Goal: Transaction & Acquisition: Purchase product/service

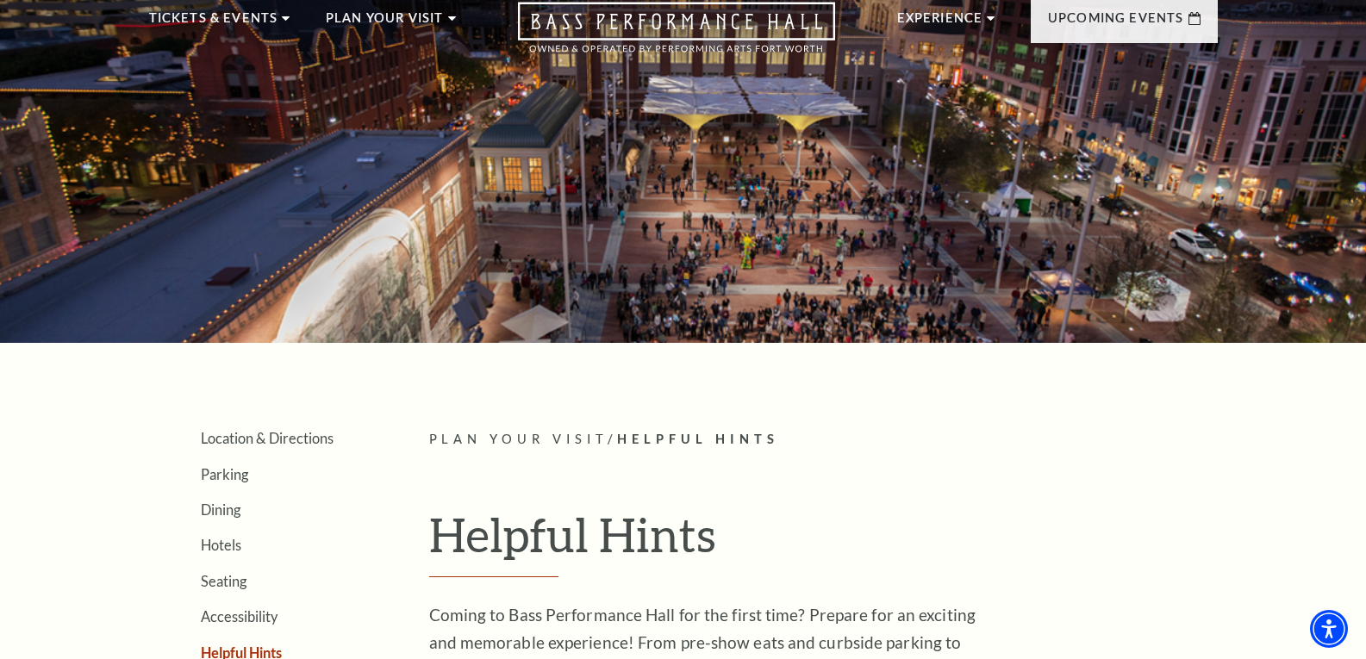
scroll to position [86, 0]
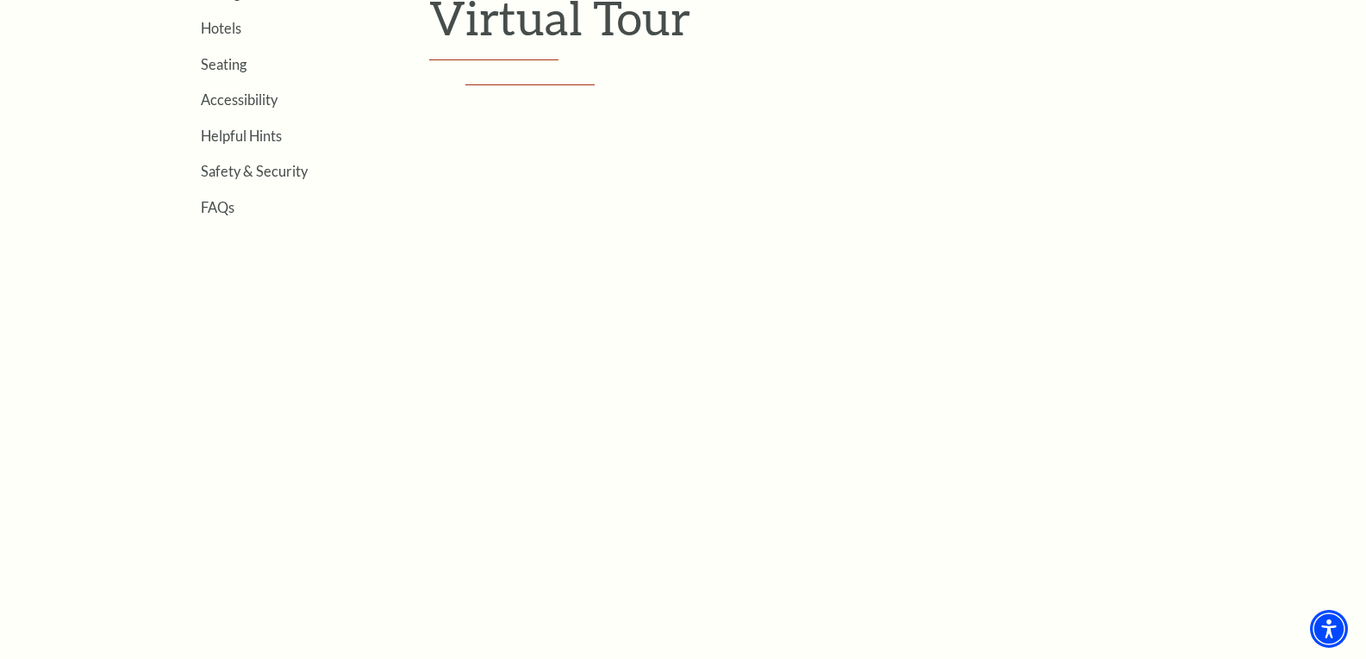
scroll to position [521, 0]
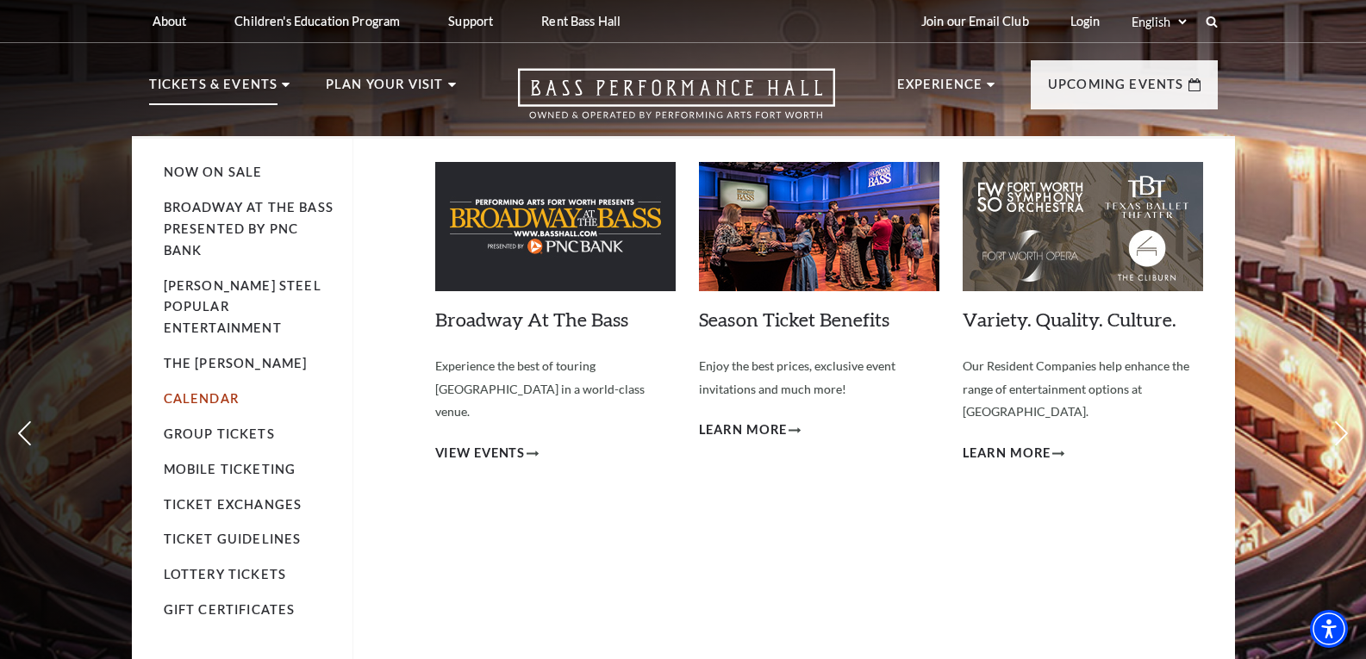
click at [203, 391] on link "Calendar" at bounding box center [201, 398] width 75 height 15
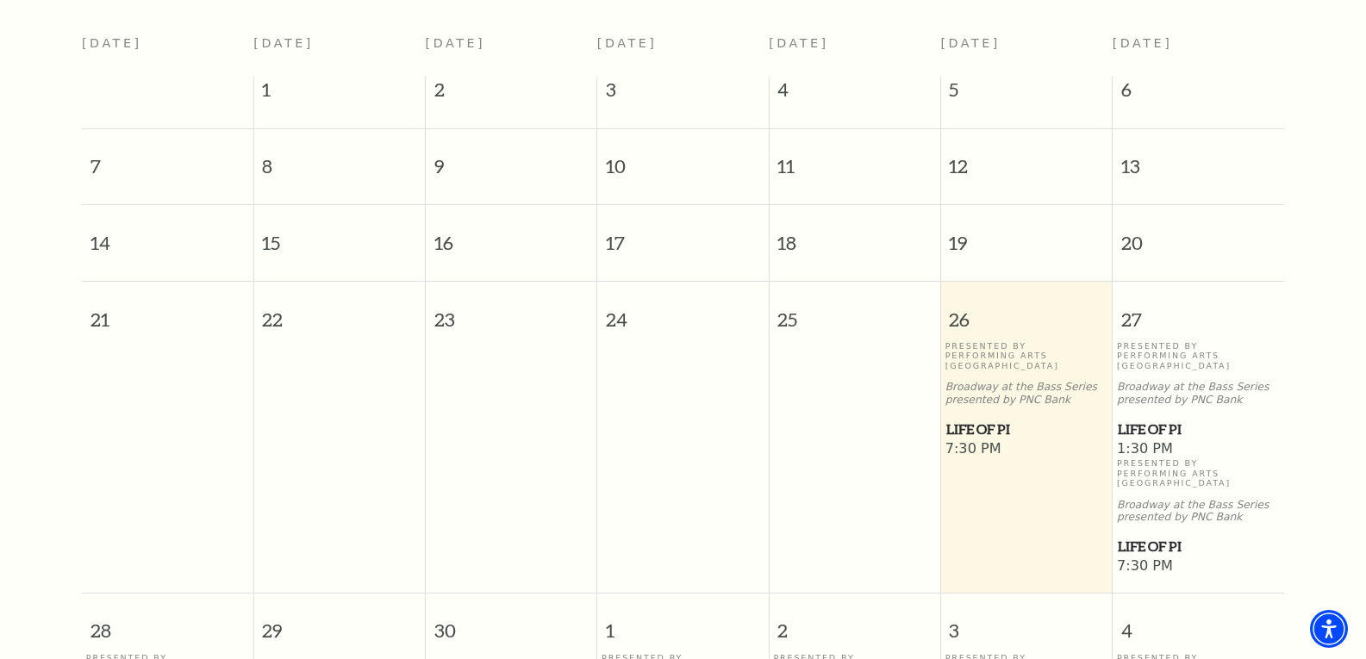
scroll to position [497, 0]
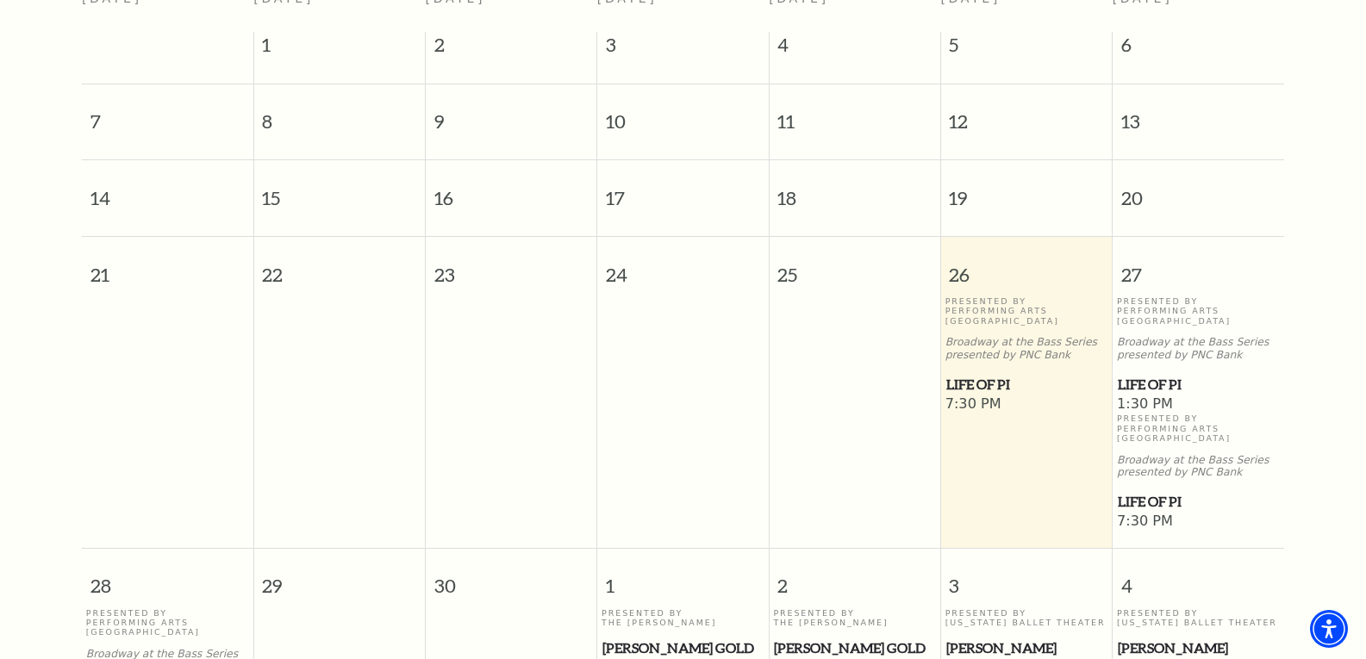
click at [992, 374] on span "Life of Pi" at bounding box center [1026, 385] width 161 height 22
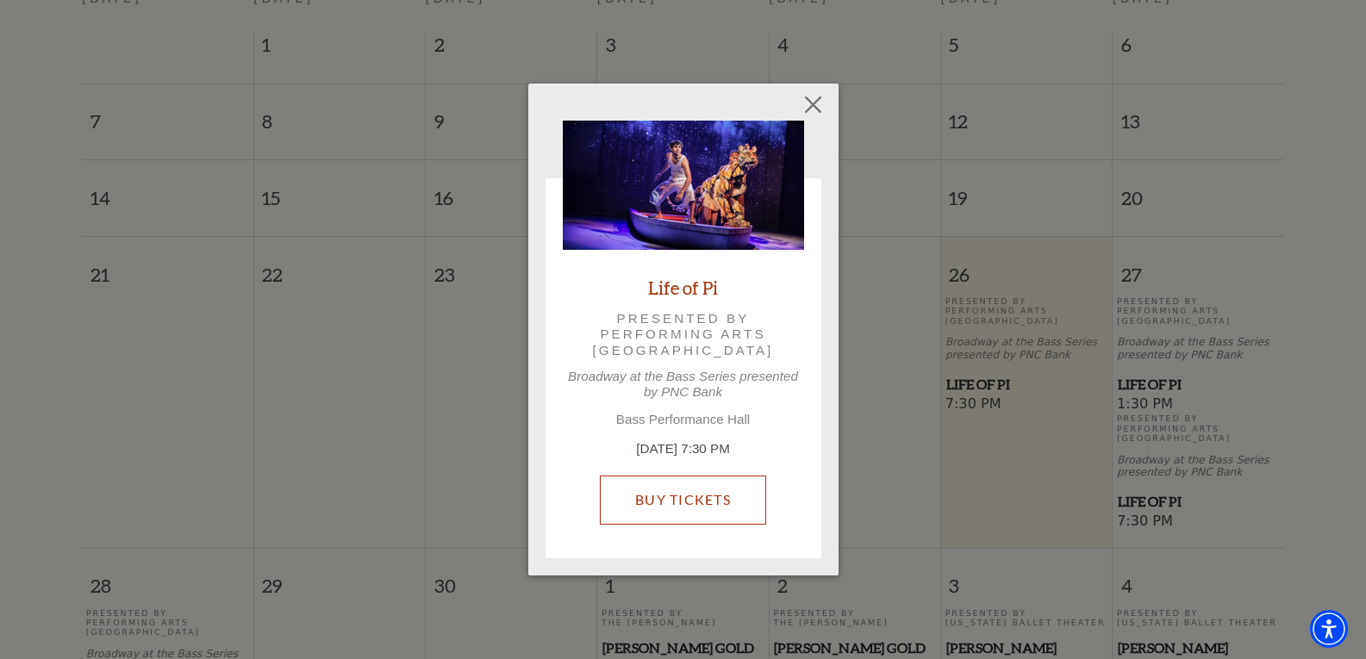
click at [669, 487] on link "Buy Tickets" at bounding box center [683, 500] width 166 height 48
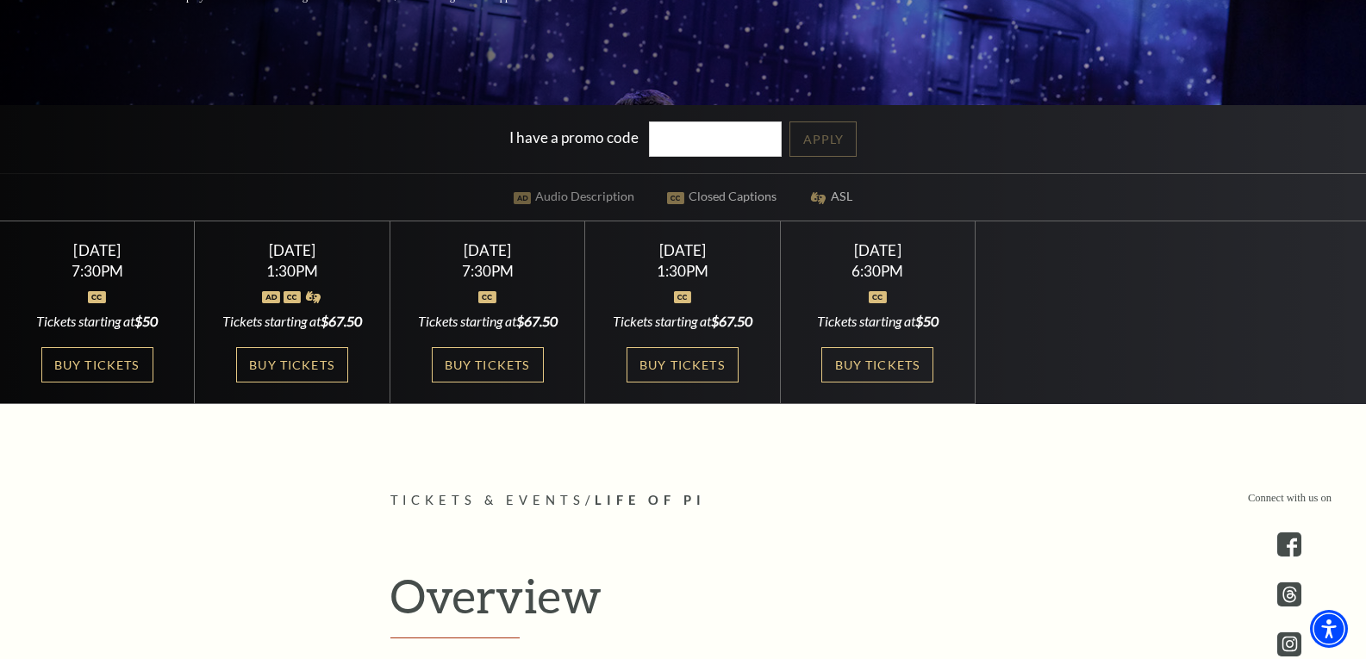
scroll to position [431, 0]
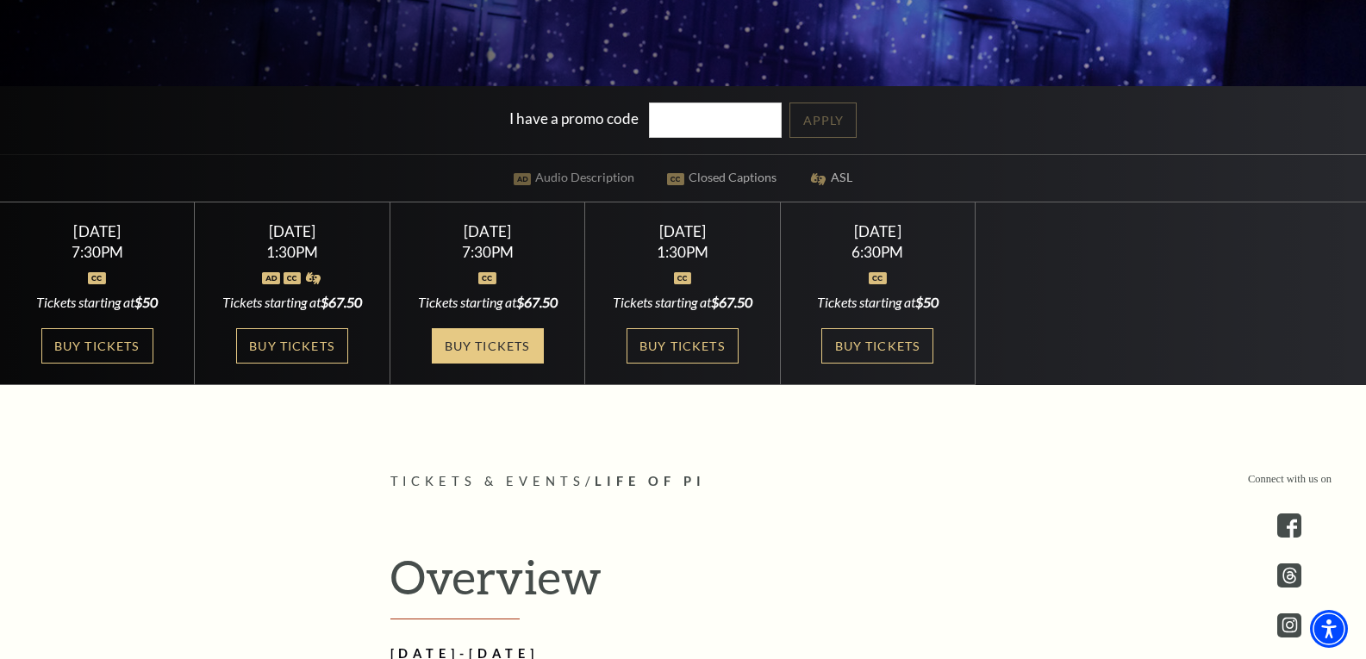
click at [516, 348] on link "Buy Tickets" at bounding box center [488, 345] width 112 height 35
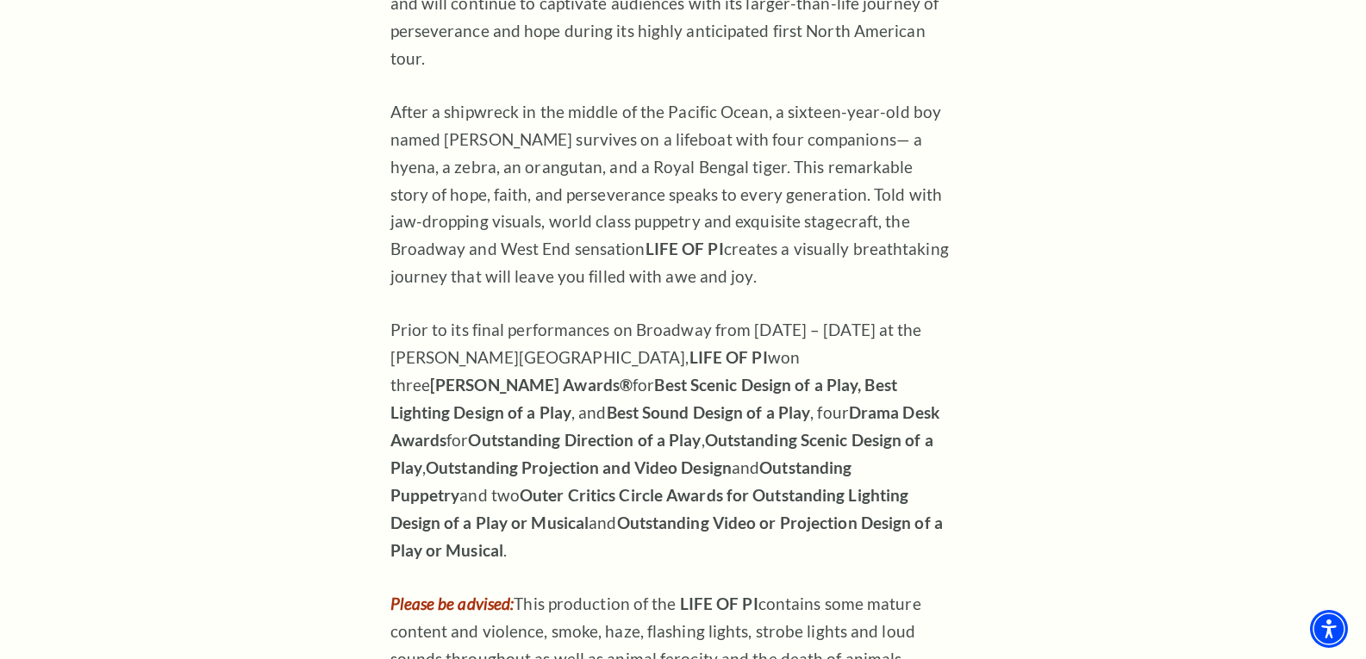
scroll to position [1293, 0]
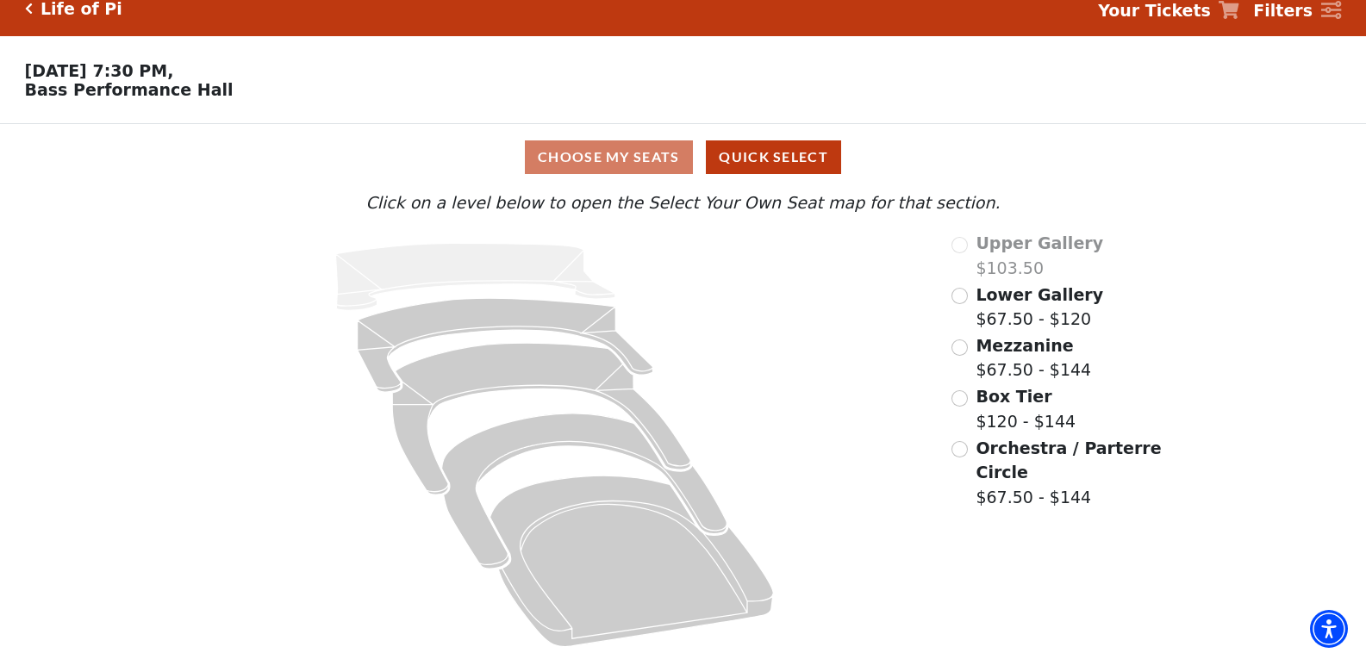
scroll to position [26, 0]
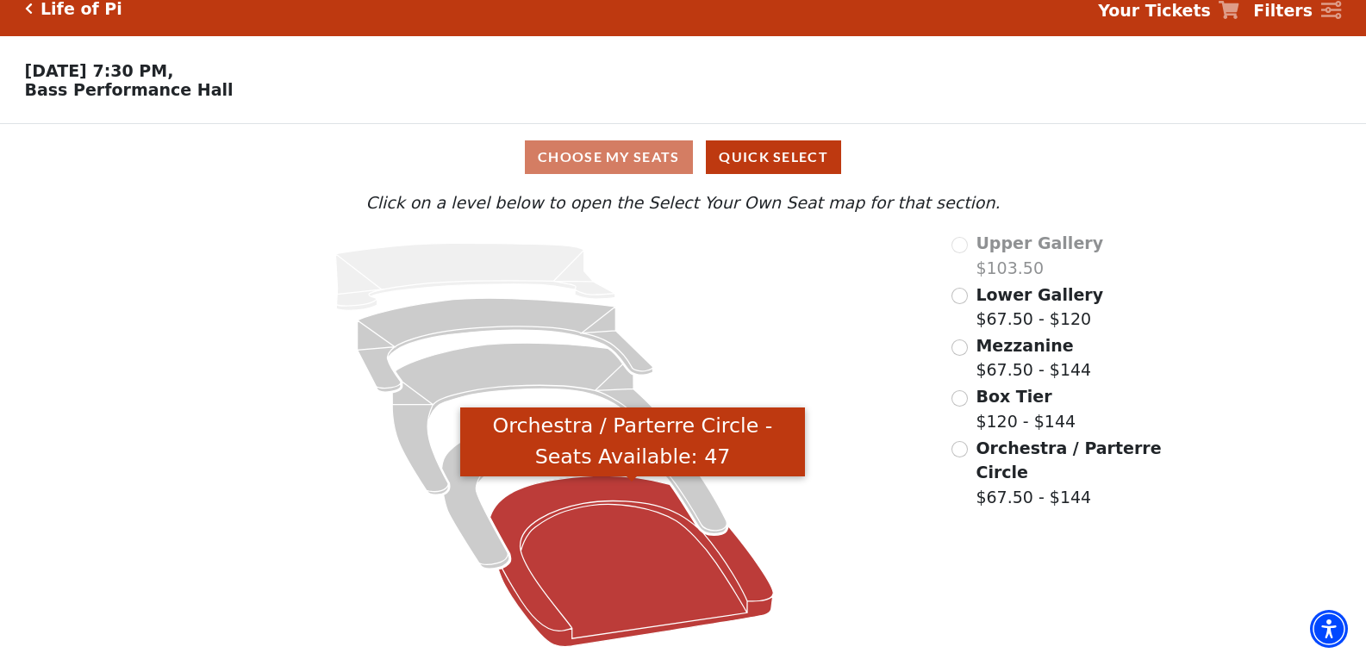
click at [628, 562] on icon "Orchestra / Parterre Circle - Seats Available: 47" at bounding box center [632, 562] width 284 height 171
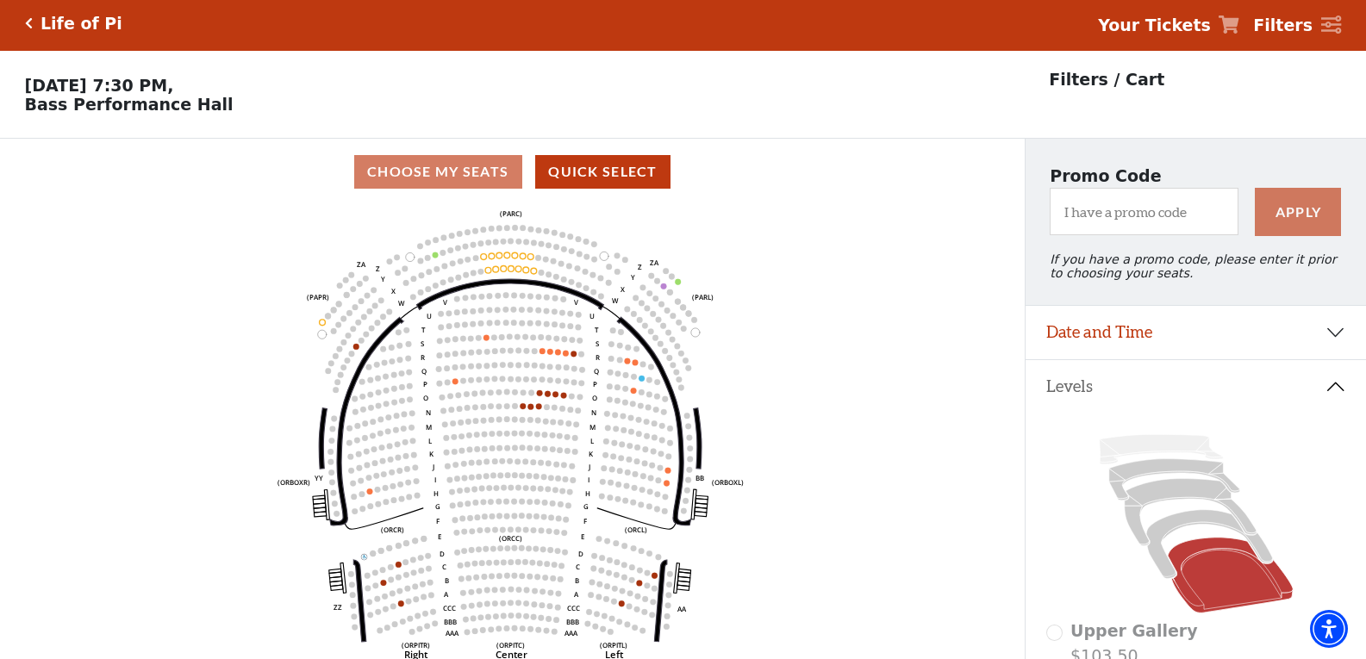
scroll to position [0, 0]
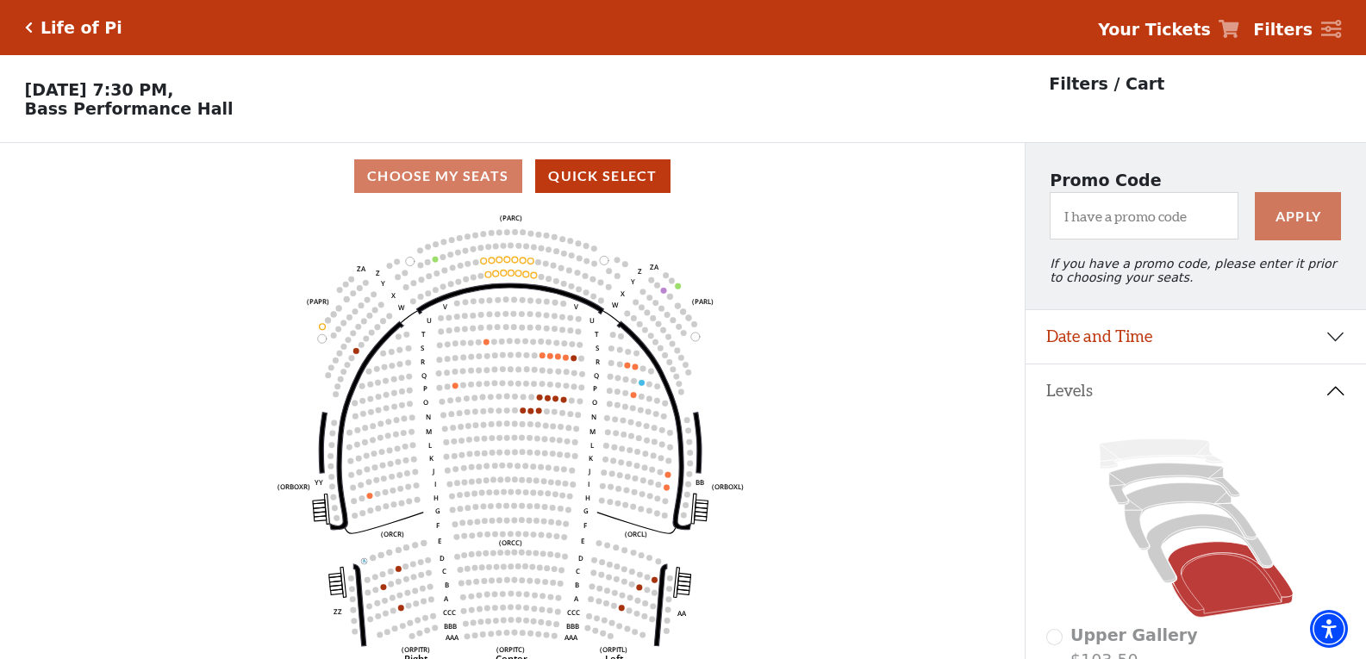
click at [226, 351] on icon "Left (ORPITL) Right (ORPITR) Center (ORPITC) ZZ AA YY BB ZA ZA (ORCL) (ORCR) (O…" at bounding box center [512, 439] width 922 height 461
